Goal: Task Accomplishment & Management: Use online tool/utility

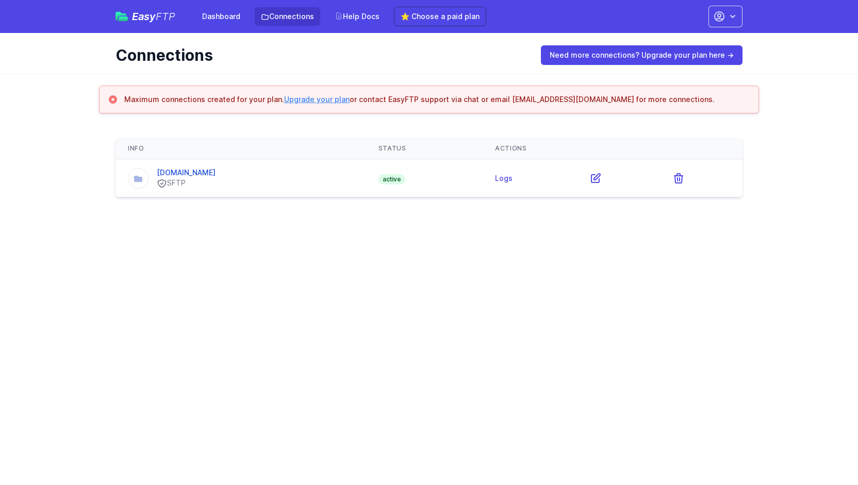
click at [312, 98] on link "Upgrade your plan" at bounding box center [316, 99] width 65 height 9
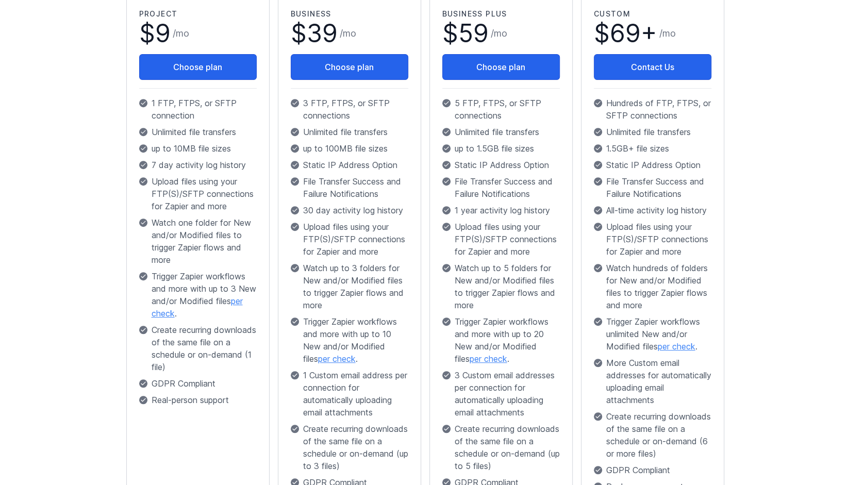
scroll to position [230, 0]
click at [167, 311] on link "per check" at bounding box center [197, 307] width 91 height 23
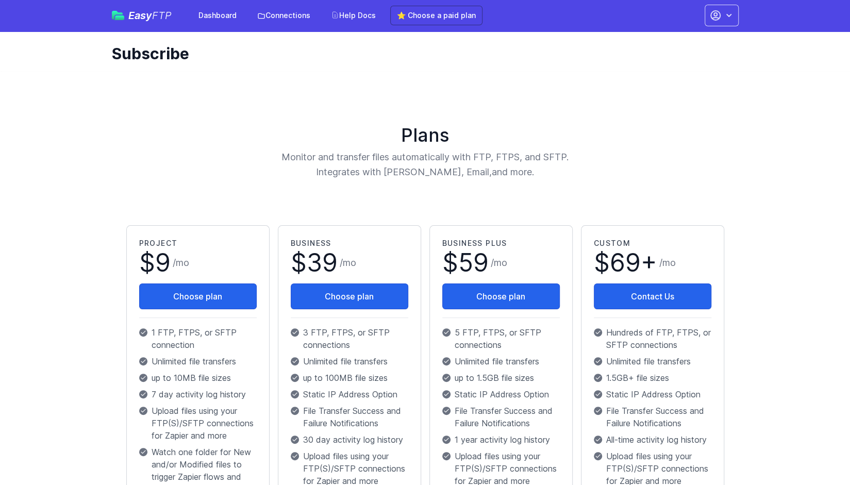
scroll to position [0, 0]
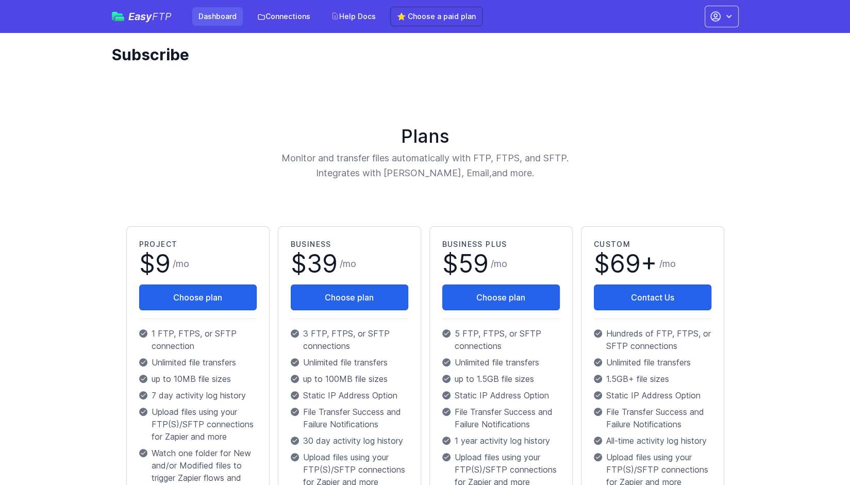
click at [214, 15] on link "Dashboard" at bounding box center [217, 16] width 51 height 19
click at [212, 14] on link "Dashboard" at bounding box center [217, 16] width 51 height 19
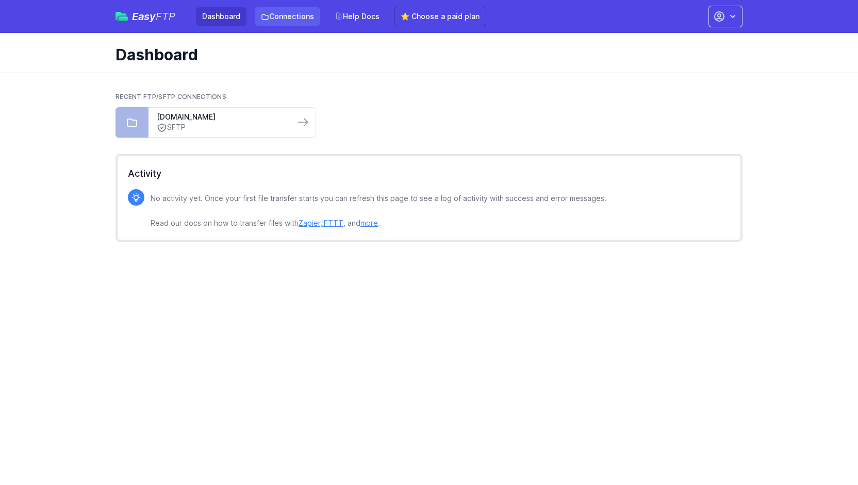
click at [287, 13] on link "Connections" at bounding box center [287, 16] width 65 height 19
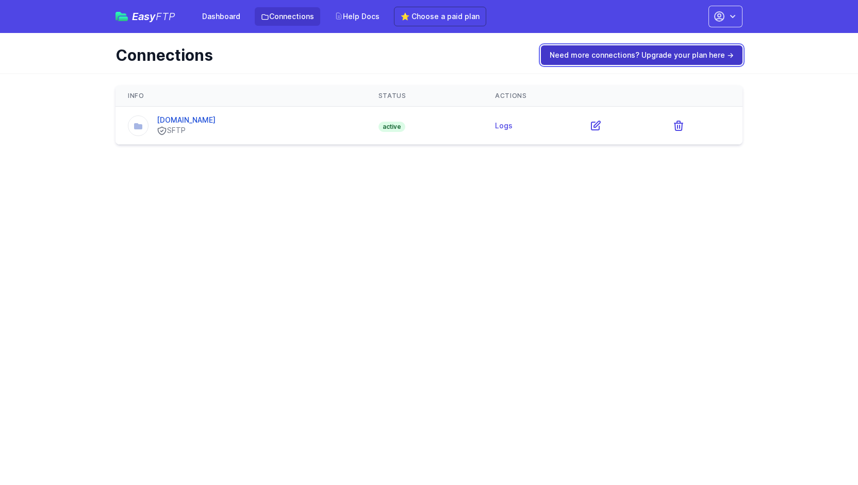
click at [632, 54] on link "Need more connections? Upgrade your plan here →" at bounding box center [642, 55] width 202 height 20
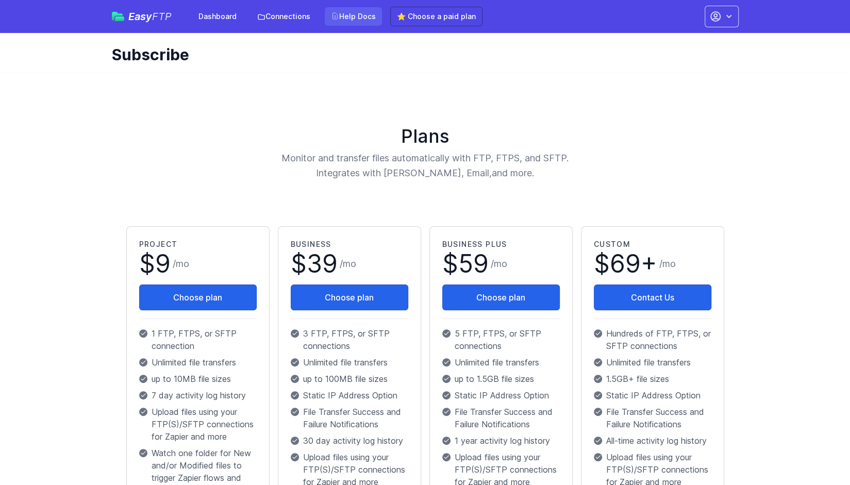
click at [343, 19] on link "Help Docs" at bounding box center [353, 16] width 57 height 19
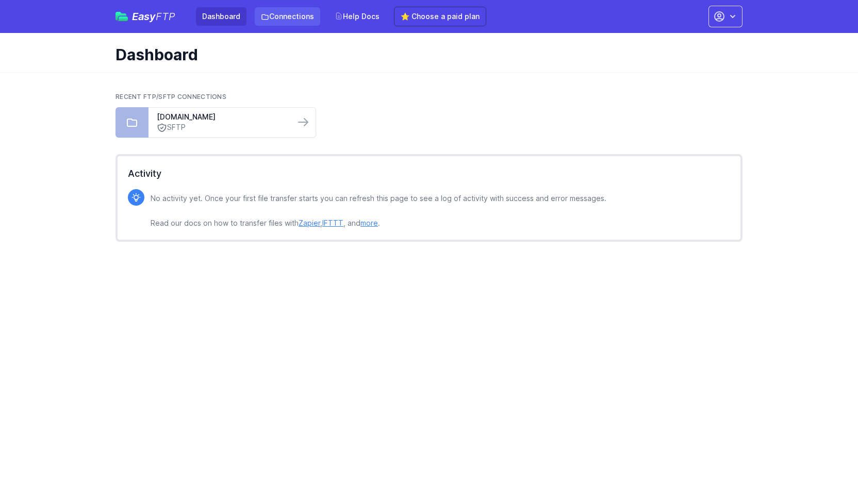
click at [289, 15] on link "Connections" at bounding box center [287, 16] width 65 height 19
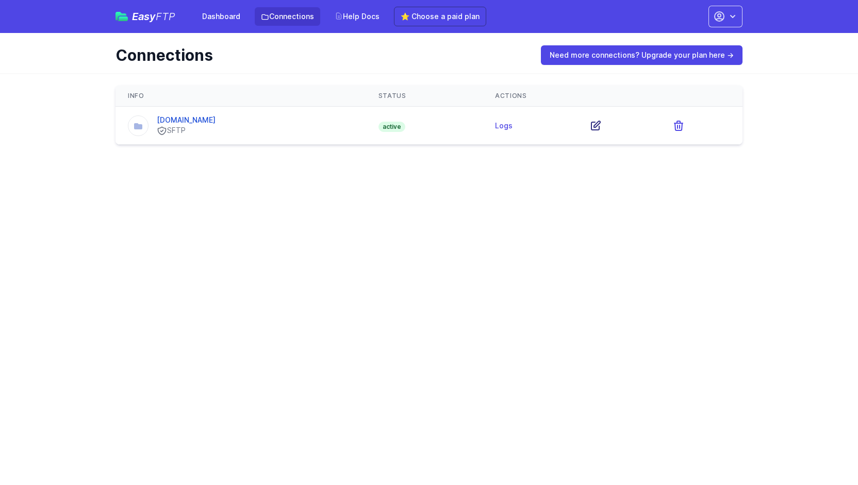
click at [602, 125] on icon at bounding box center [595, 126] width 12 height 12
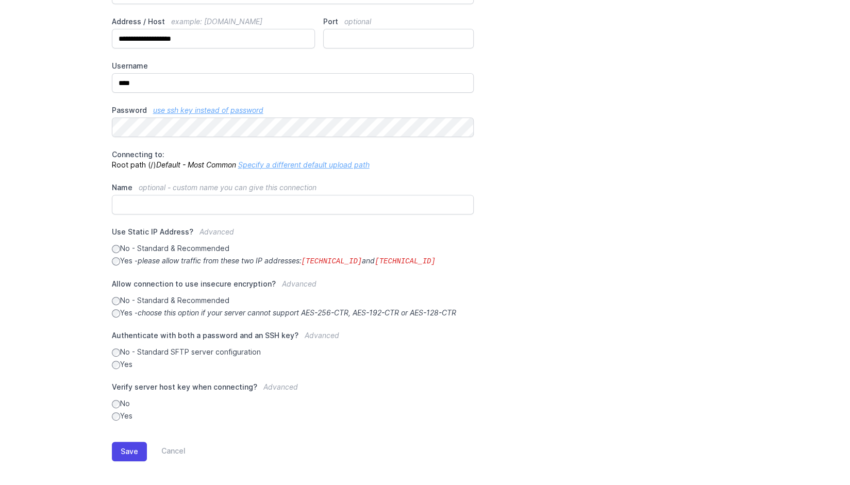
scroll to position [129, 0]
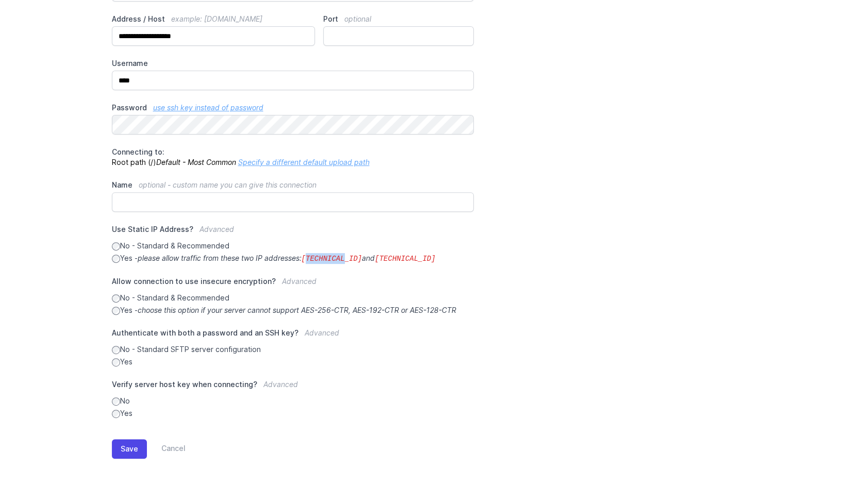
drag, startPoint x: 311, startPoint y: 257, endPoint x: 347, endPoint y: 258, distance: 36.1
click at [347, 258] on code "[TECHNICAL_ID]" at bounding box center [332, 259] width 61 height 8
click at [308, 260] on icon "please allow traffic from these two IP addresses: [TECHNICAL_ID] and [TECHNICAL…" at bounding box center [287, 258] width 298 height 9
drag, startPoint x: 309, startPoint y: 256, endPoint x: 360, endPoint y: 257, distance: 50.5
click at [360, 257] on code "[TECHNICAL_ID]" at bounding box center [332, 259] width 61 height 8
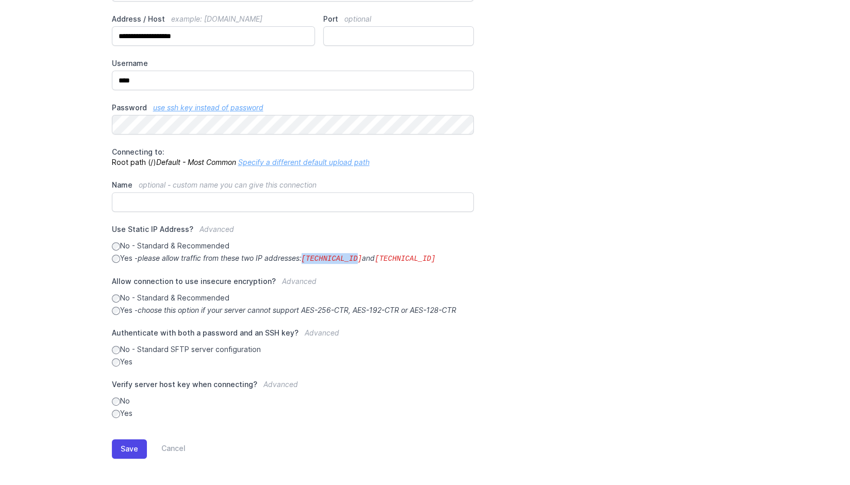
copy code "[TECHNICAL_ID]"
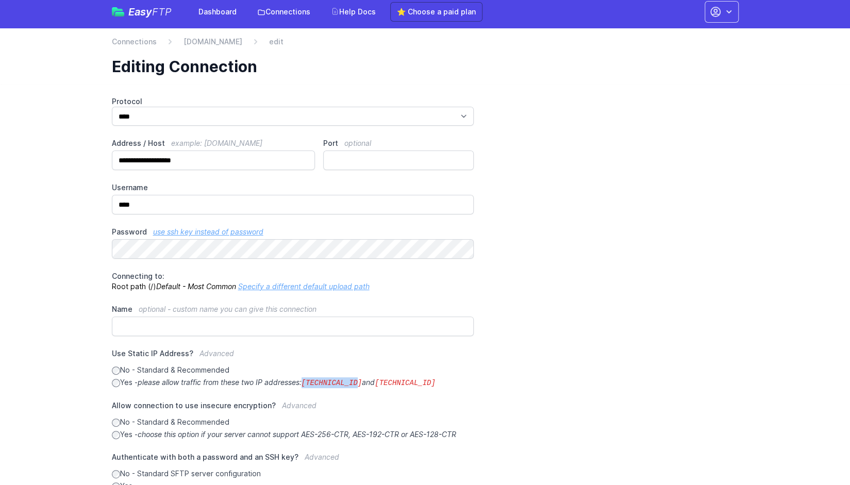
scroll to position [0, 0]
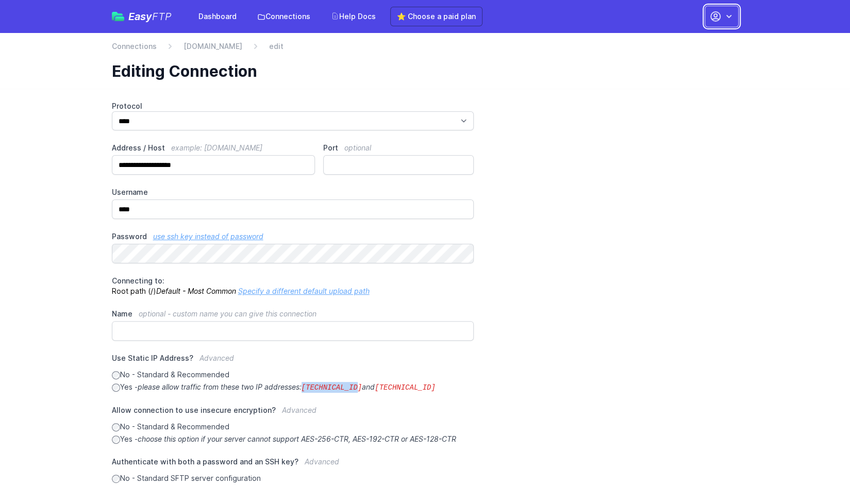
click at [710, 12] on icon "button" at bounding box center [715, 16] width 12 height 12
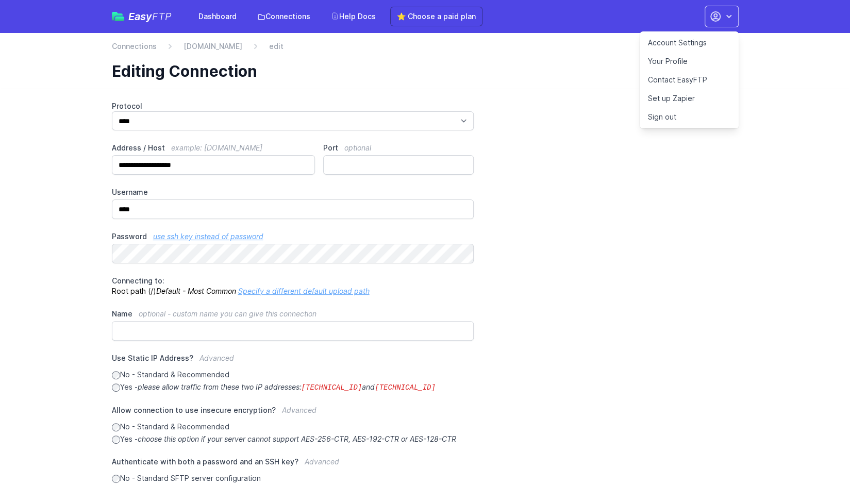
click at [489, 80] on h1 "Editing Connection" at bounding box center [421, 71] width 619 height 19
click at [222, 46] on link "[DOMAIN_NAME]" at bounding box center [213, 46] width 59 height 10
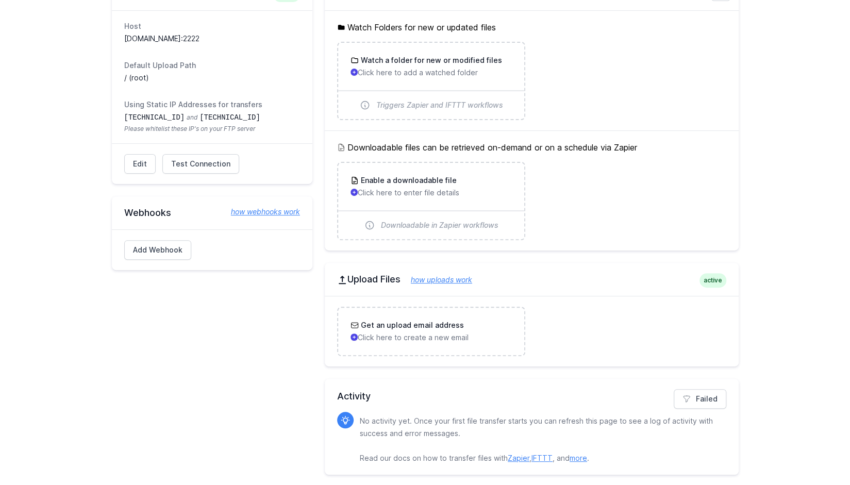
scroll to position [125, 0]
click at [426, 323] on h3 "Get an upload email address" at bounding box center [411, 325] width 105 height 10
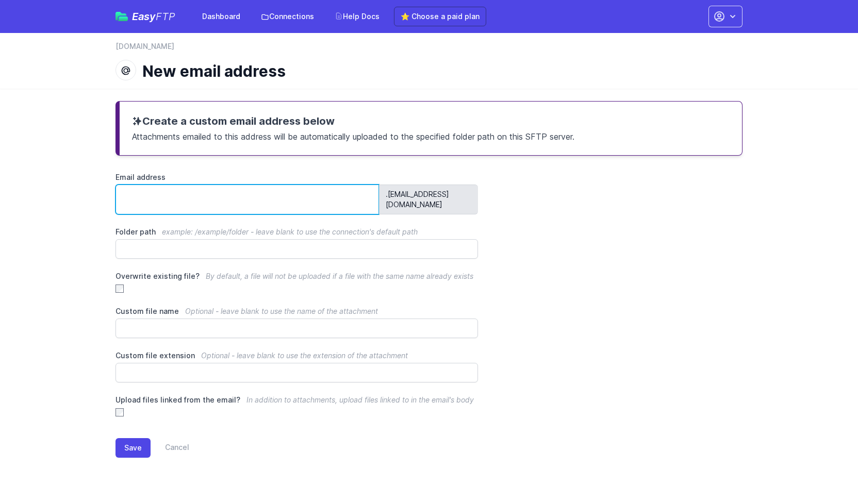
click at [155, 196] on input "Email address" at bounding box center [246, 200] width 263 height 30
type input "********"
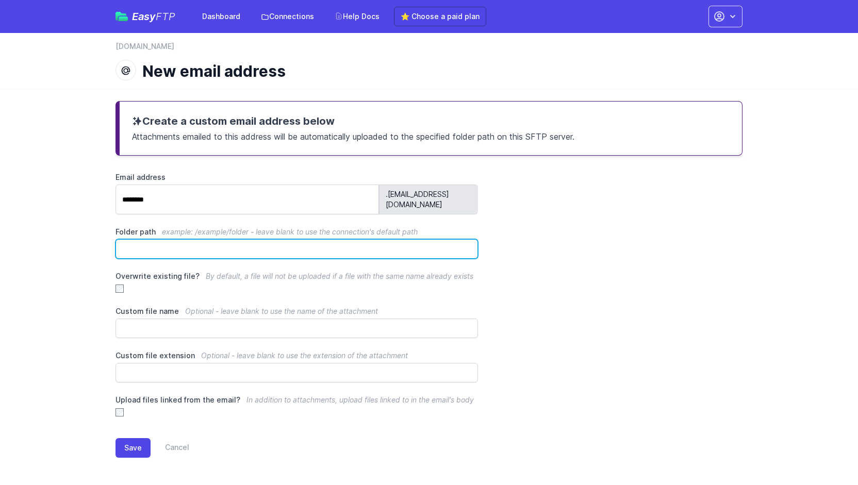
click at [155, 241] on input "Folder path example: /example/folder - leave blank to use the connection's defa…" at bounding box center [296, 249] width 362 height 20
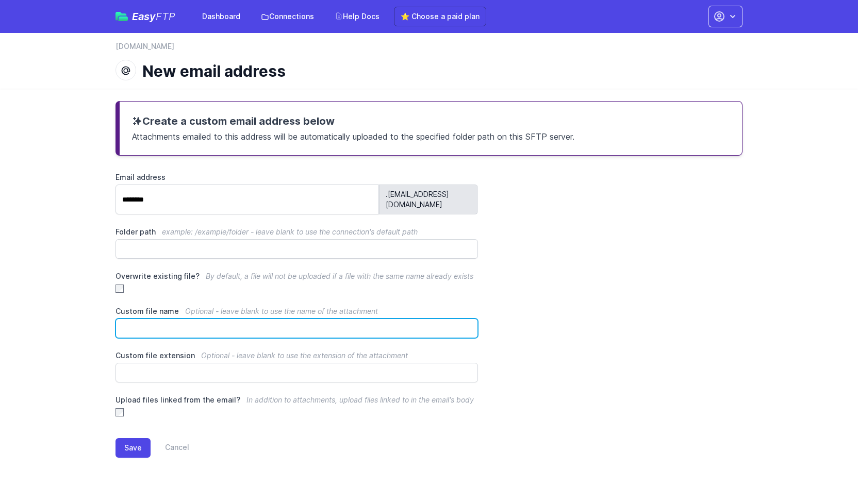
click at [197, 319] on input "Custom file name Optional - leave blank to use the name of the attachment" at bounding box center [296, 329] width 362 height 20
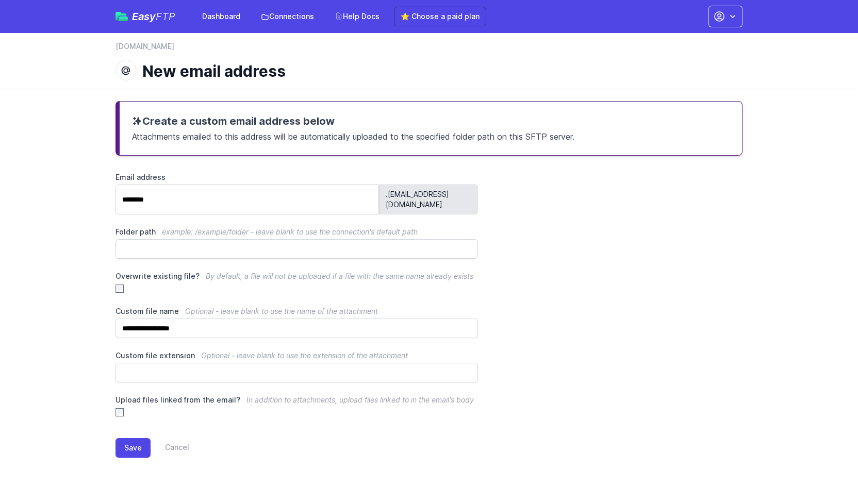
click at [492, 381] on div "**********" at bounding box center [428, 294] width 627 height 245
click at [252, 351] on span "Optional - leave blank to use the extension of the attachment" at bounding box center [304, 355] width 207 height 9
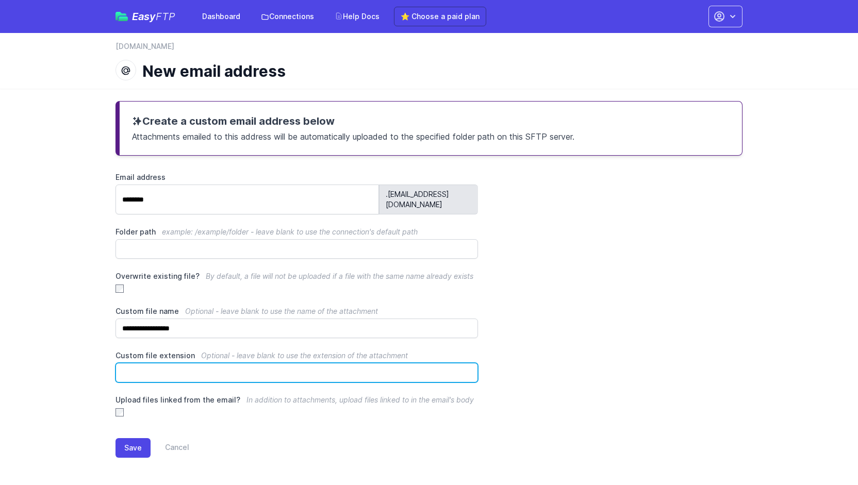
click at [252, 363] on input "Custom file extension Optional - leave blank to use the extension of the attach…" at bounding box center [296, 373] width 362 height 20
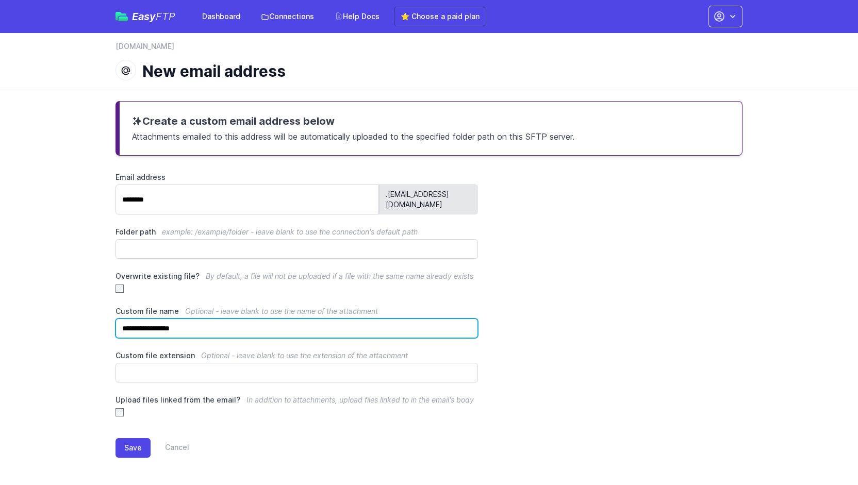
click at [205, 319] on input "**********" at bounding box center [296, 329] width 362 height 20
type input "**********"
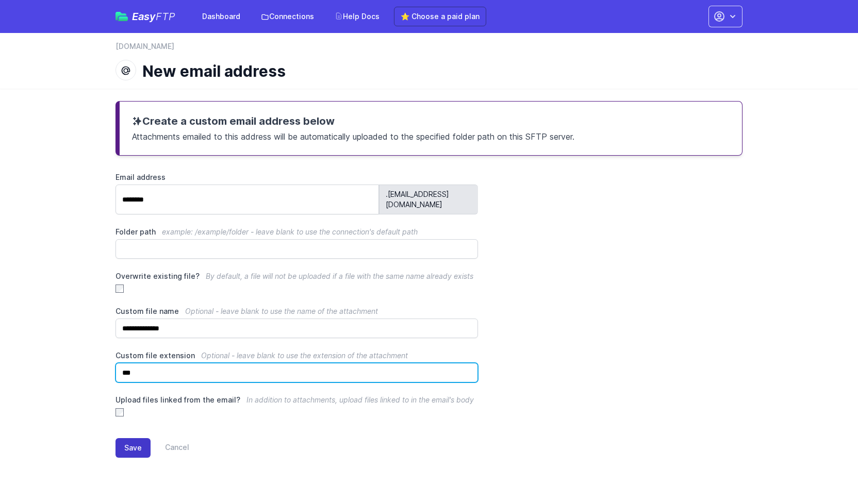
type input "***"
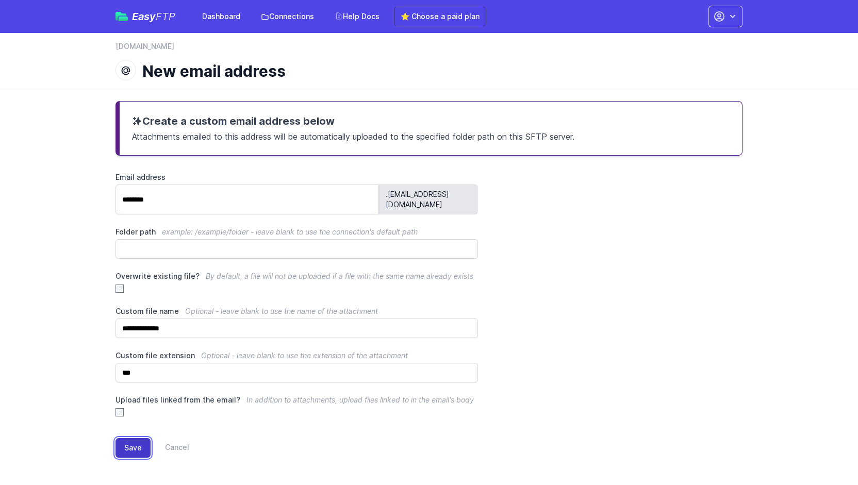
click at [129, 438] on button "Save" at bounding box center [132, 448] width 35 height 20
